Goal: Information Seeking & Learning: Learn about a topic

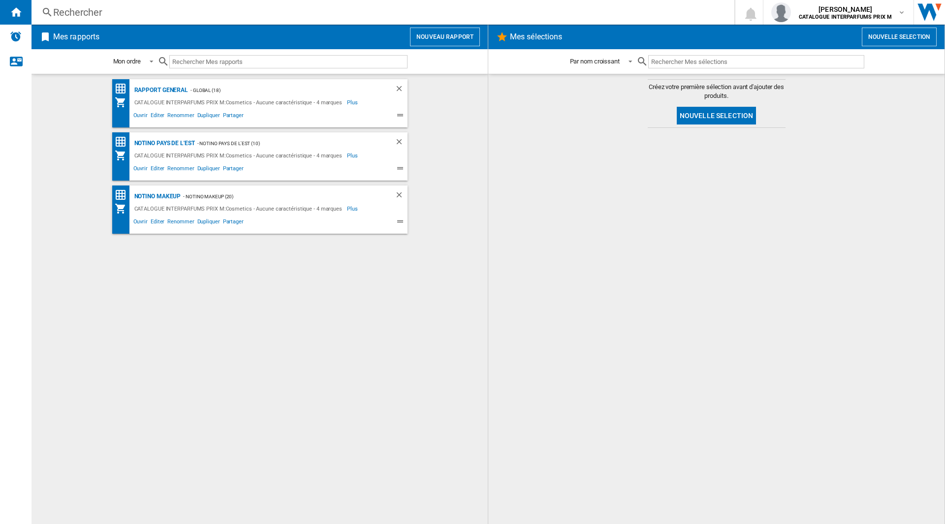
click at [187, 158] on div "CATALOGUE INTERPARFUMS PRIX M:Cosmetics - Aucune caractéristique - 4 marques" at bounding box center [239, 156] width 215 height 12
click at [166, 144] on div "Notino pays de l'est" at bounding box center [163, 143] width 63 height 12
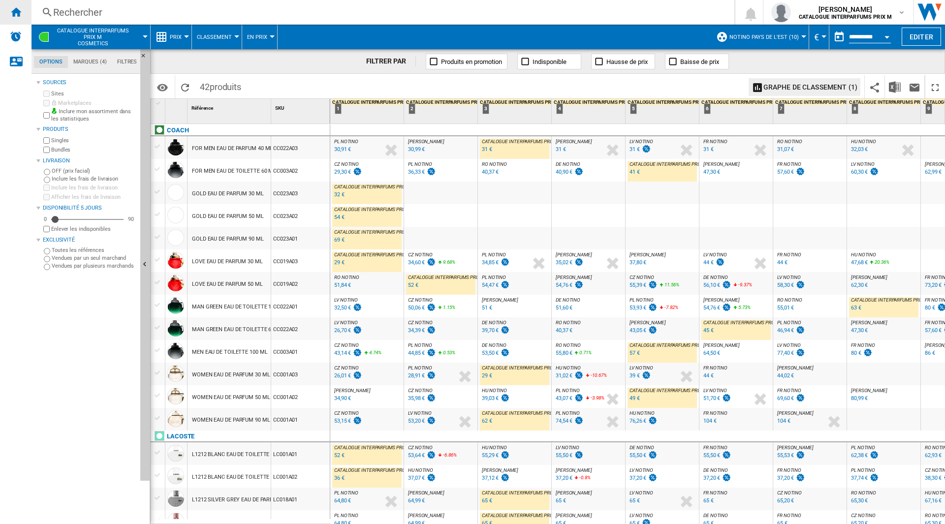
click at [14, 13] on ng-md-icon "Accueil" at bounding box center [16, 12] width 12 height 12
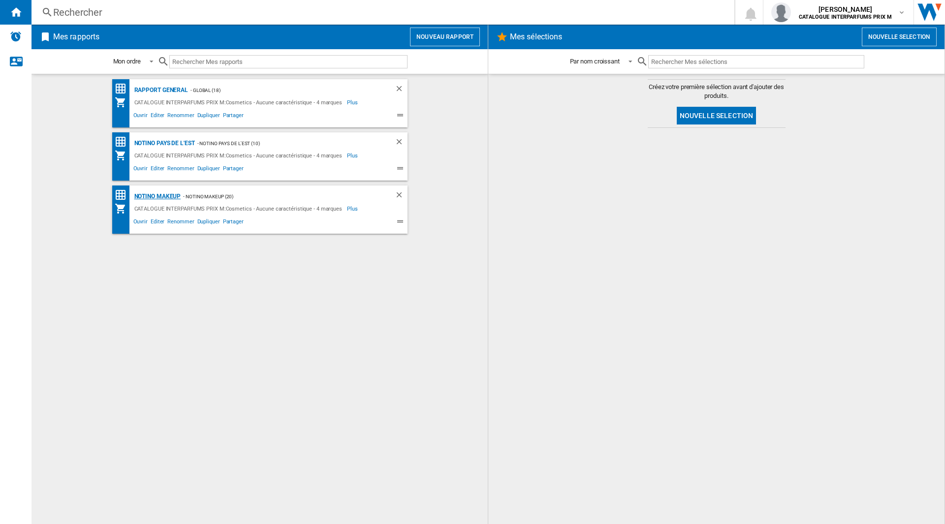
click at [170, 195] on div "Notino Makeup" at bounding box center [156, 196] width 49 height 12
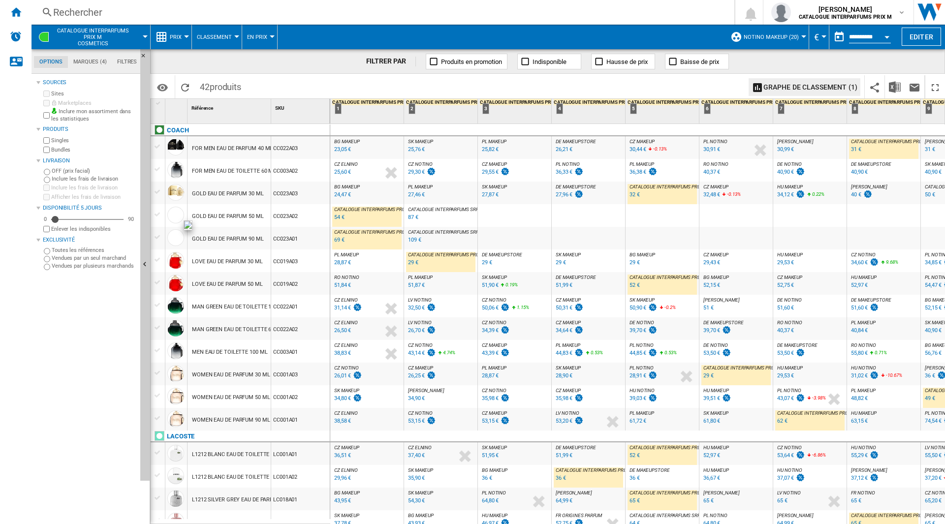
click at [346, 188] on span "BG MAKEUP" at bounding box center [347, 186] width 26 height 5
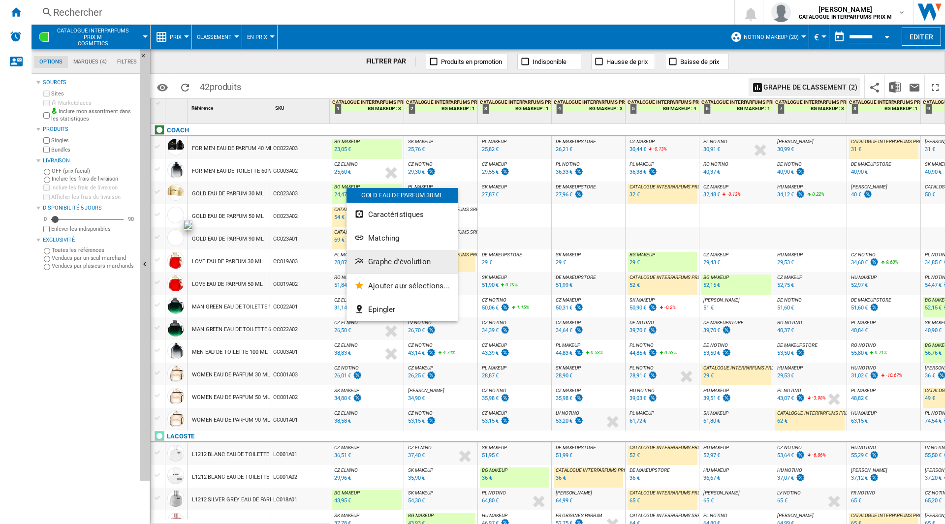
click at [391, 257] on span "Graphe d'évolution" at bounding box center [399, 261] width 62 height 9
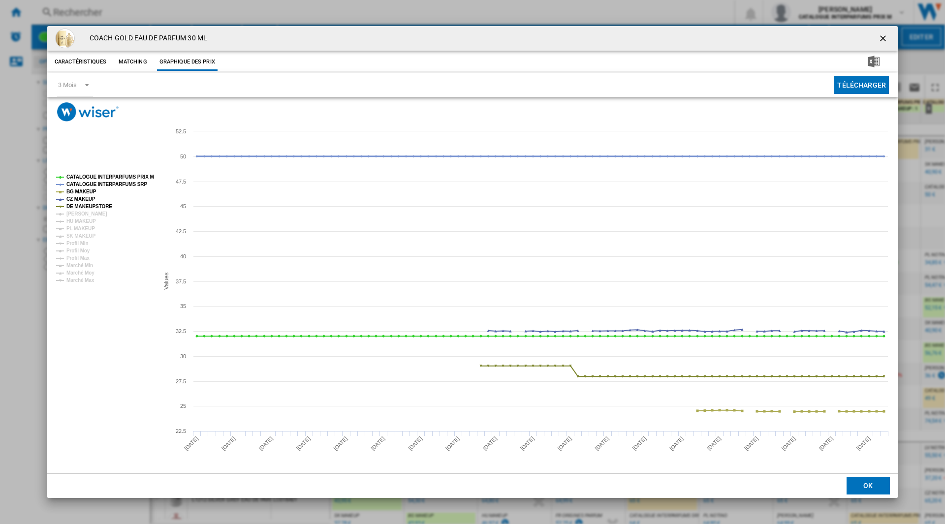
click at [111, 185] on tspan "CATALOGUE INTERPARFUMS SRP" at bounding box center [106, 184] width 81 height 5
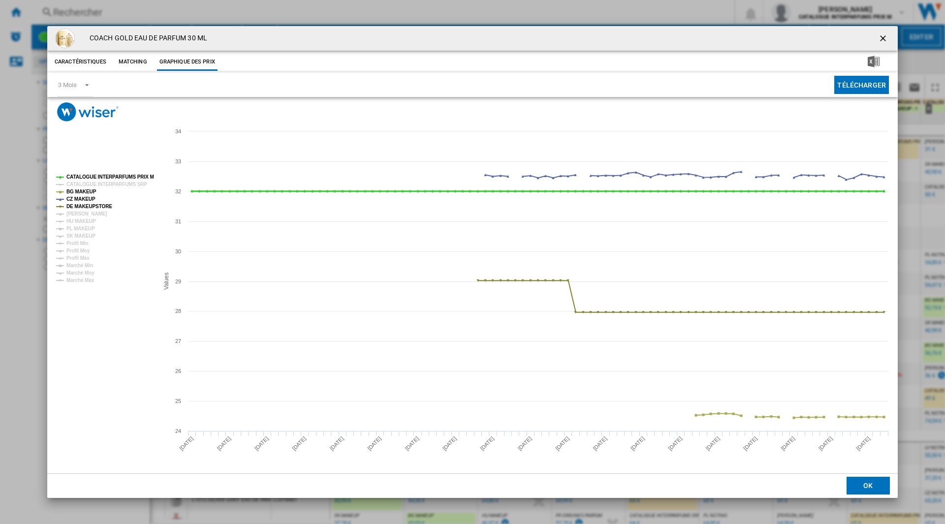
click at [117, 178] on tspan "CATALOGUE INTERPARFUMS PRIX M" at bounding box center [110, 176] width 88 height 5
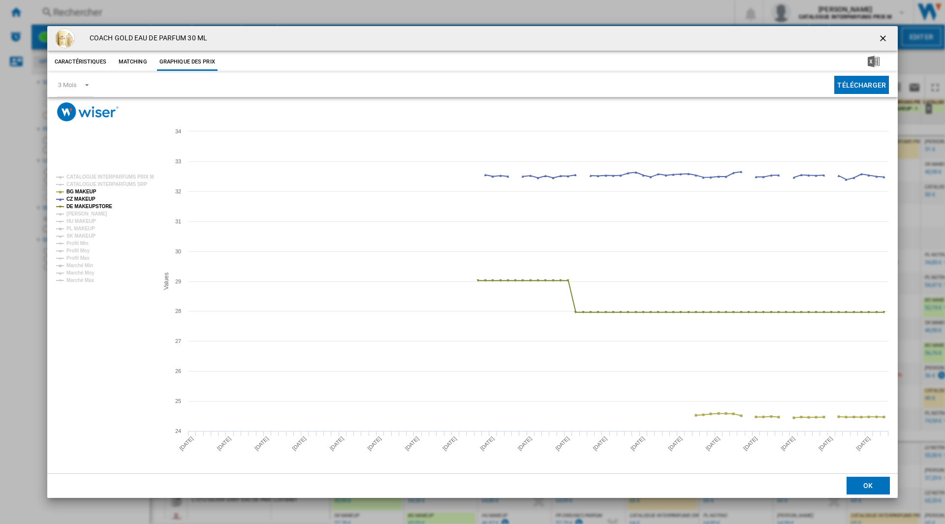
click at [118, 178] on tspan "CATALOGUE INTERPARFUMS PRIX M" at bounding box center [110, 176] width 88 height 5
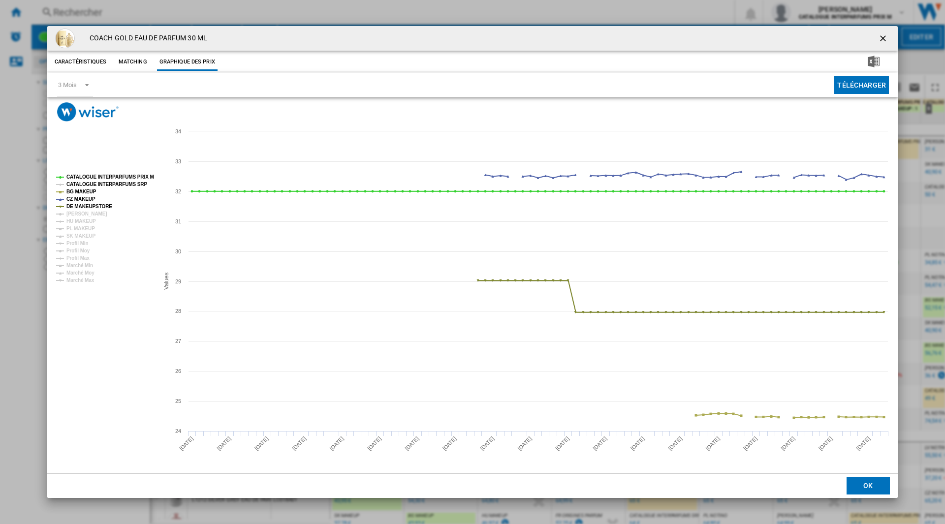
click at [116, 186] on tspan "CATALOGUE INTERPARFUMS SRP" at bounding box center [106, 184] width 81 height 5
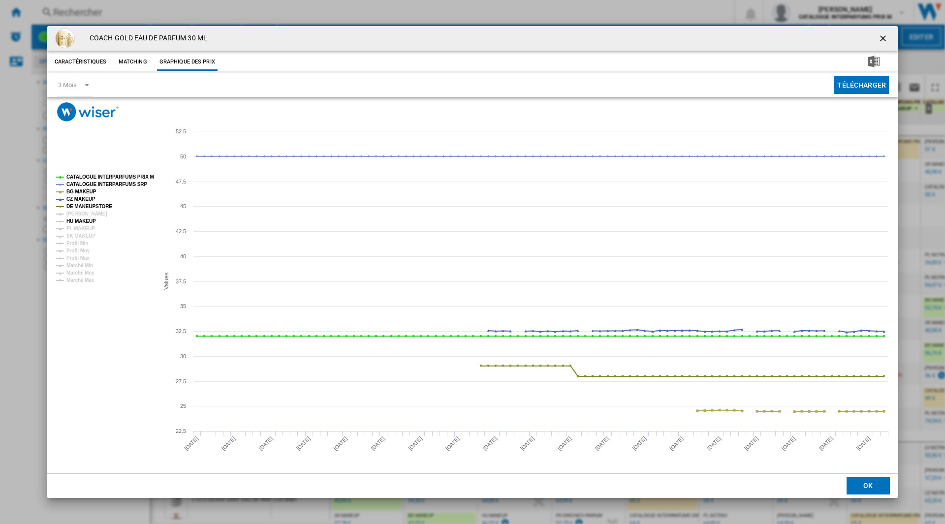
click at [87, 222] on tspan "HU MAKEUP" at bounding box center [81, 220] width 30 height 5
click at [886, 39] on ng-md-icon "getI18NText('BUTTONS.CLOSE_DIALOG')" at bounding box center [884, 39] width 12 height 12
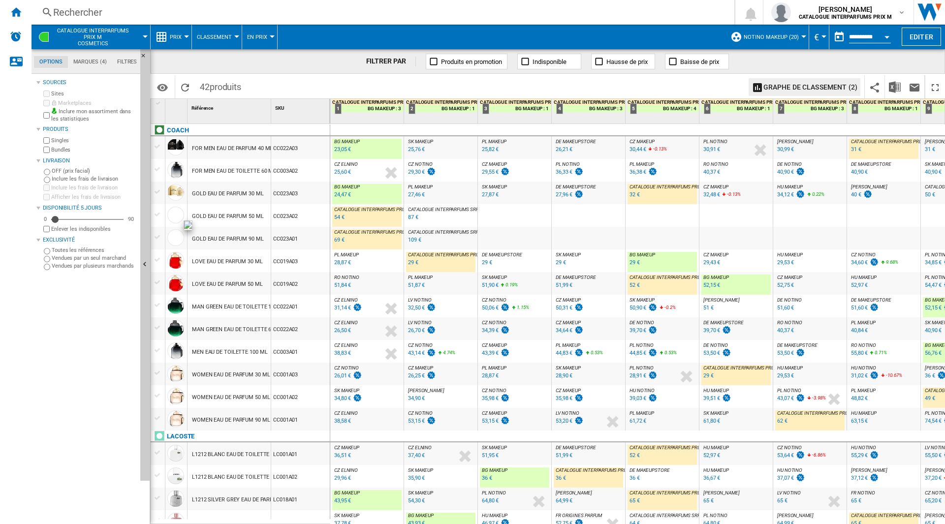
click at [559, 372] on div "28,90 €" at bounding box center [563, 375] width 17 height 6
click at [566, 376] on div "28,90 €" at bounding box center [563, 375] width 17 height 6
click at [570, 368] on span "SK MAKEUP" at bounding box center [567, 367] width 25 height 5
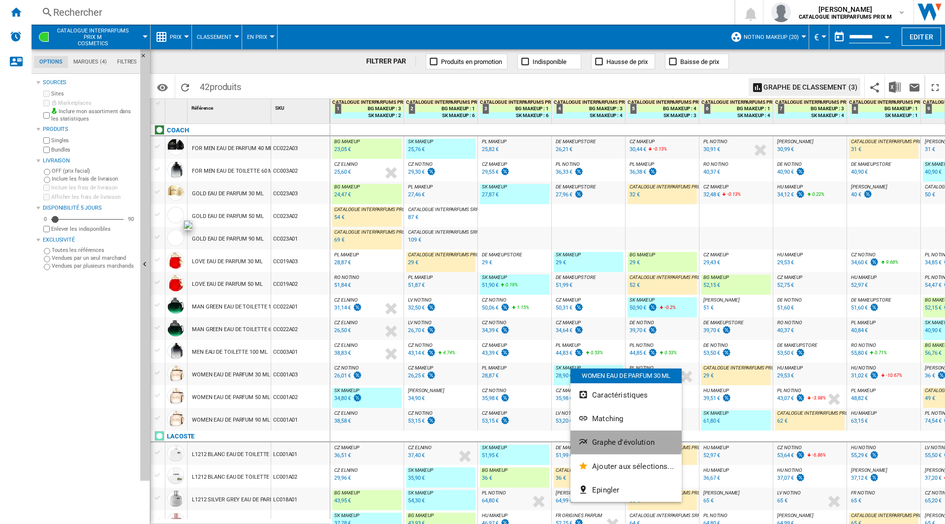
click at [625, 437] on button "Graphe d'évolution" at bounding box center [625, 442] width 111 height 24
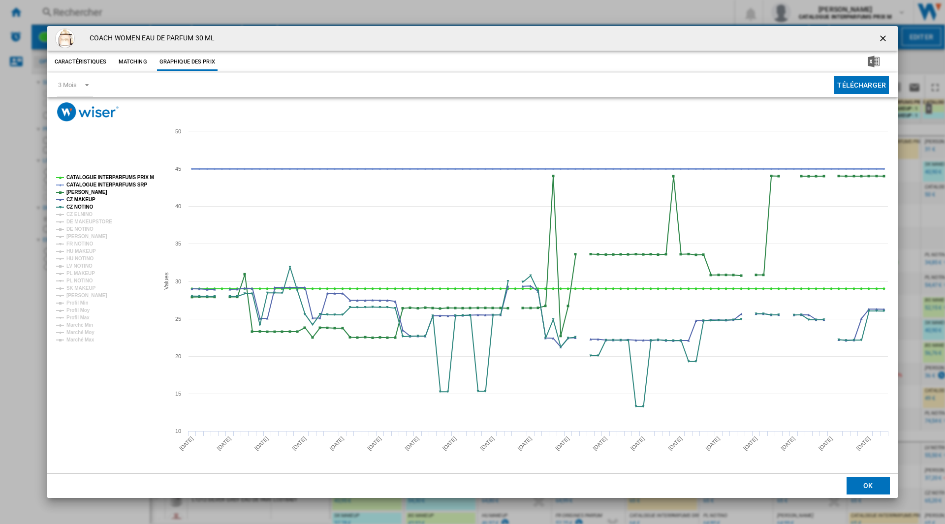
click at [125, 184] on tspan "CATALOGUE INTERPARFUMS SRP" at bounding box center [106, 184] width 81 height 5
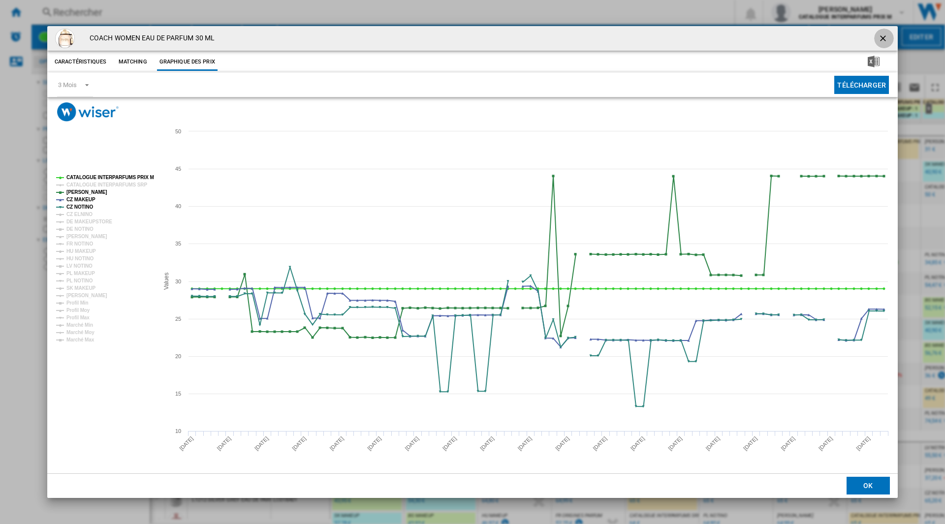
click at [887, 38] on ng-md-icon "getI18NText('BUTTONS.CLOSE_DIALOG')" at bounding box center [884, 39] width 12 height 12
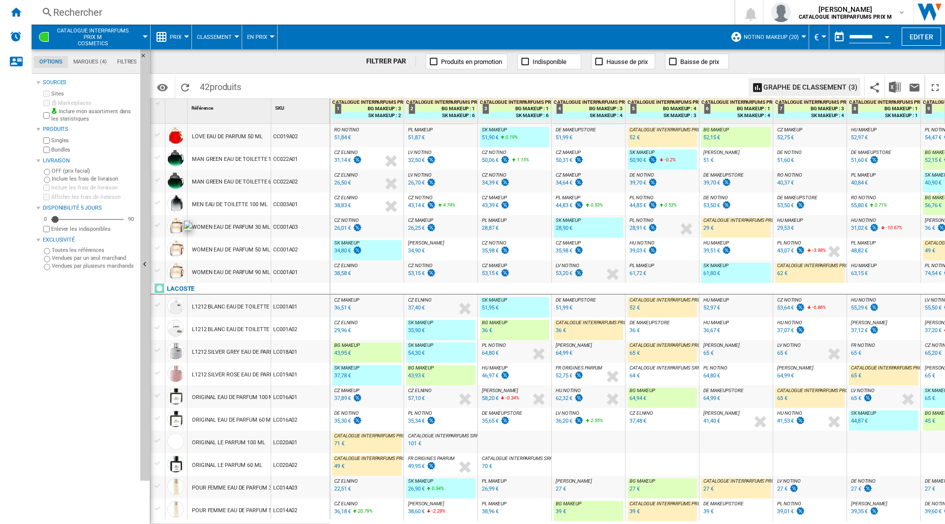
scroll to position [295, 0]
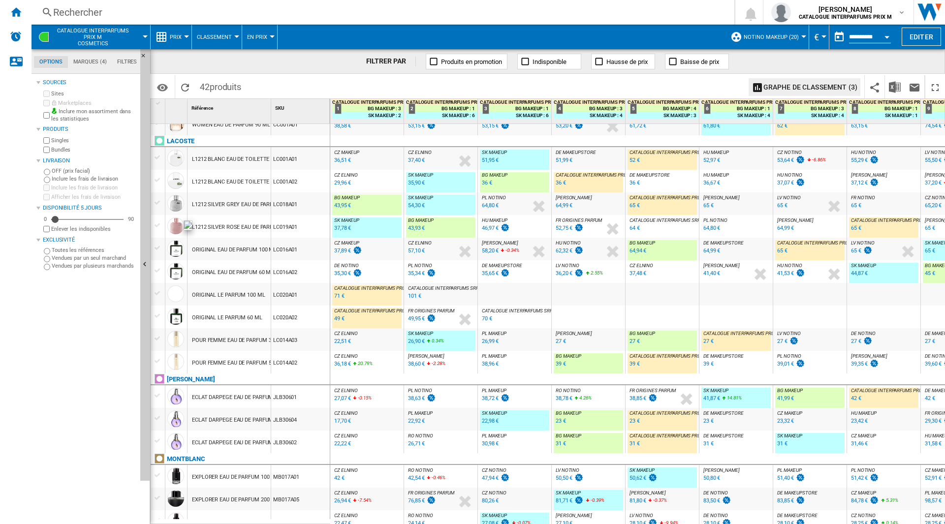
click at [340, 251] on div "37,89 €" at bounding box center [342, 250] width 17 height 6
click at [340, 247] on div "37,89 €" at bounding box center [342, 250] width 17 height 6
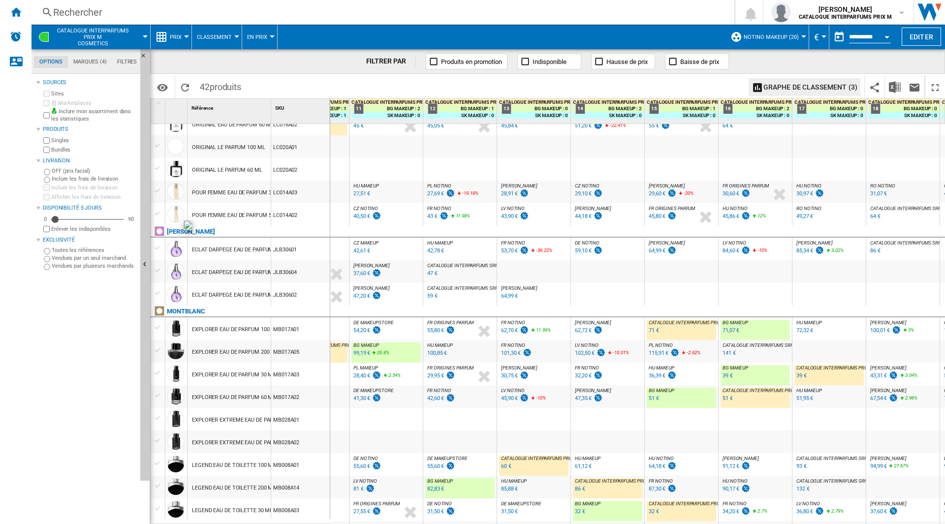
scroll to position [0, 0]
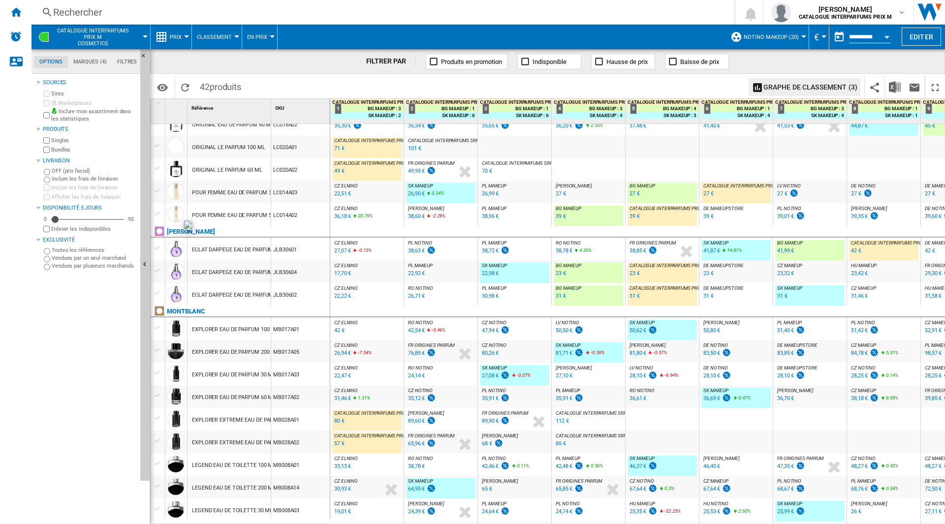
click at [423, 328] on div "42,54 €" at bounding box center [416, 330] width 17 height 6
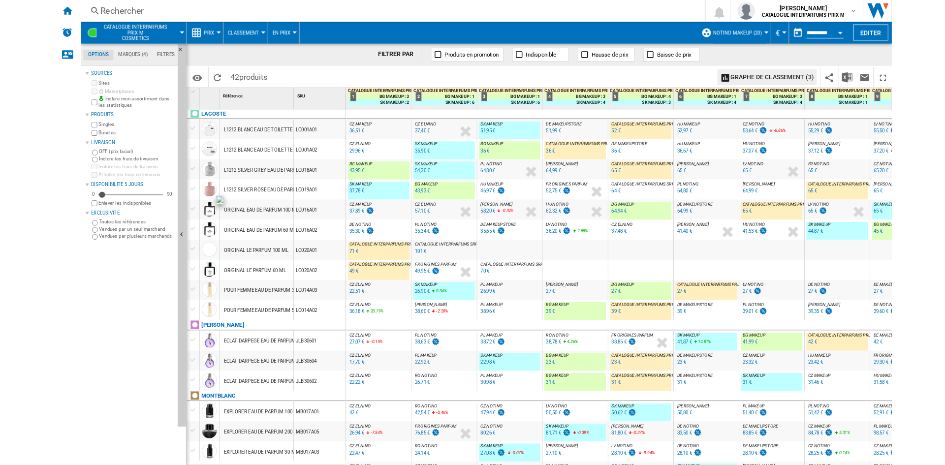
scroll to position [406, 0]
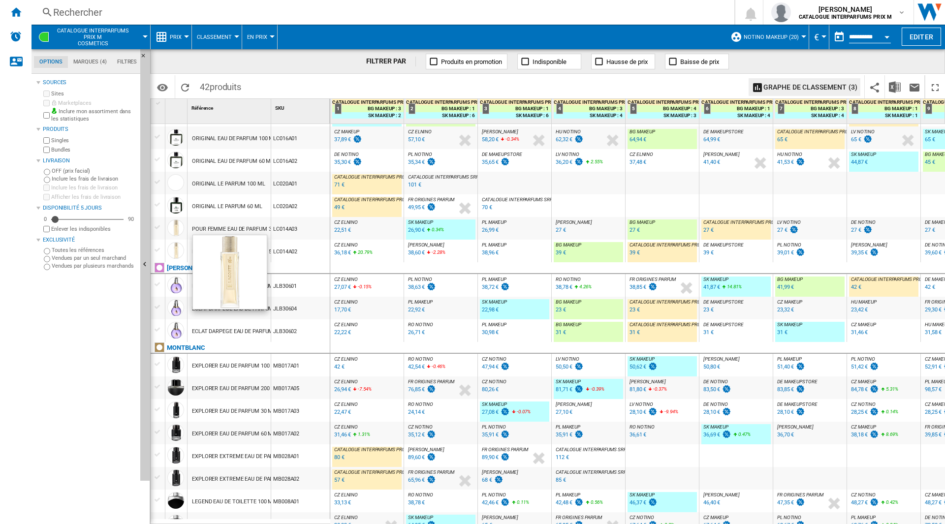
drag, startPoint x: 74, startPoint y: 356, endPoint x: 65, endPoint y: 357, distance: 8.9
click at [72, 356] on div "Sources Sites Marketplaces Inclure mon assortiment dans les statistiques Produi…" at bounding box center [86, 300] width 100 height 448
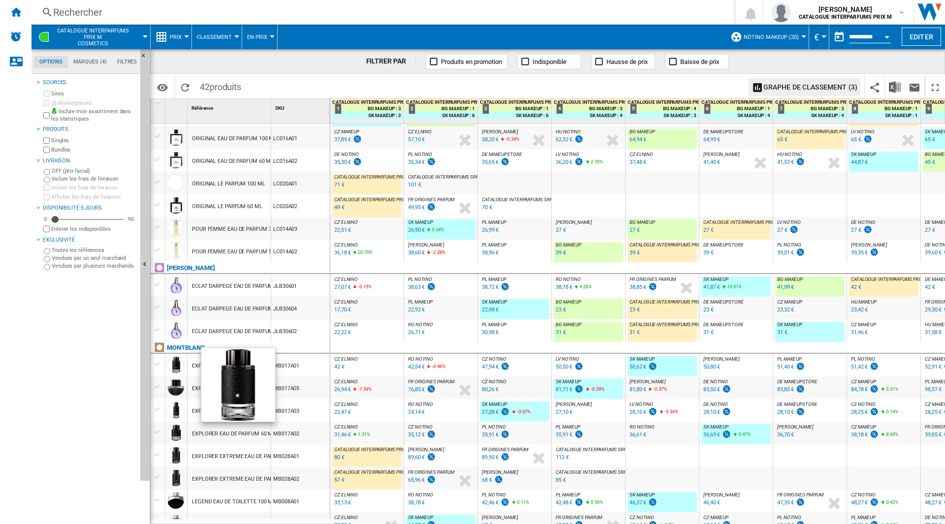
click at [67, 345] on div "Sources Sites Marketplaces Inclure mon assortiment dans les statistiques Produi…" at bounding box center [86, 300] width 100 height 448
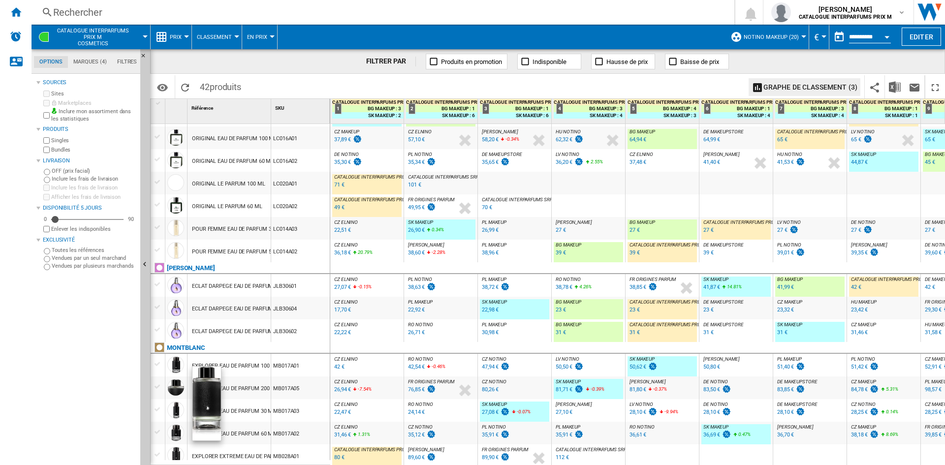
click at [492, 139] on div "58,20 €" at bounding box center [490, 139] width 17 height 6
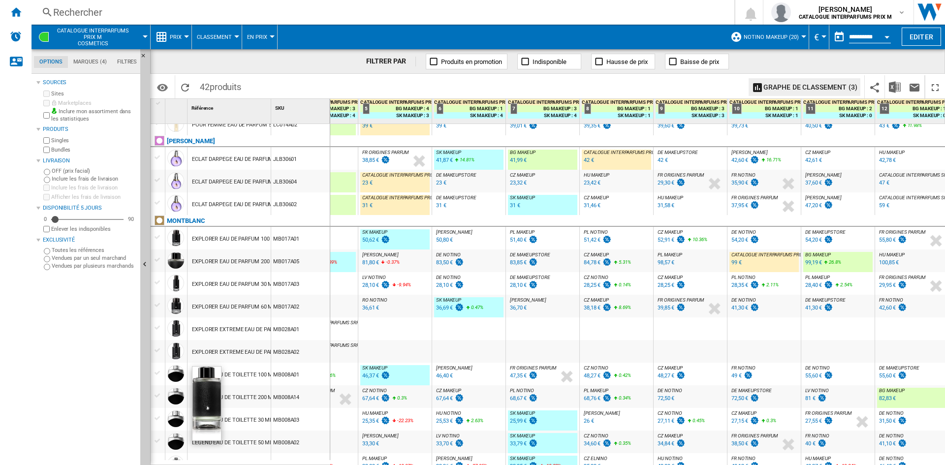
scroll to position [0, 0]
